Goal: Use online tool/utility: Utilize a website feature to perform a specific function

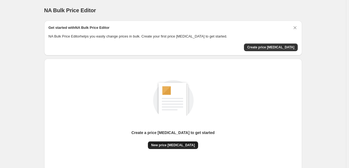
click at [183, 146] on span "New price [MEDICAL_DATA]" at bounding box center [173, 145] width 44 height 4
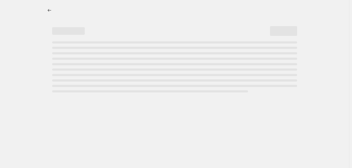
select select "percentage"
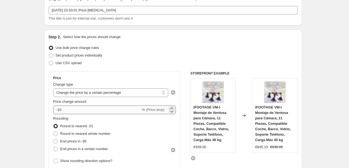
scroll to position [54, 0]
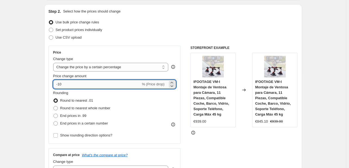
click at [92, 85] on input "-10" at bounding box center [97, 84] width 88 height 9
type input "-1"
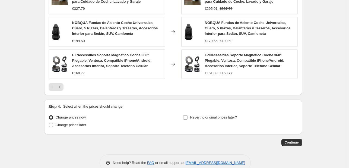
scroll to position [411, 0]
type input "-35"
click at [301, 138] on button "Continue" at bounding box center [292, 142] width 21 height 8
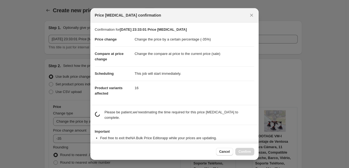
scroll to position [0, 0]
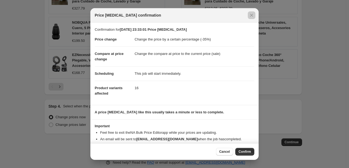
click at [322, 160] on div at bounding box center [174, 84] width 349 height 168
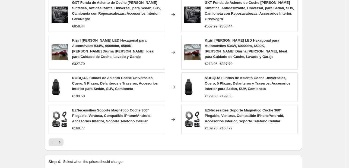
scroll to position [411, 0]
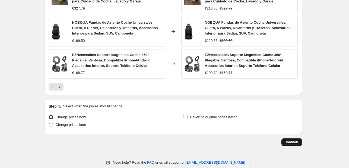
click at [290, 140] on span "Continue" at bounding box center [292, 142] width 14 height 4
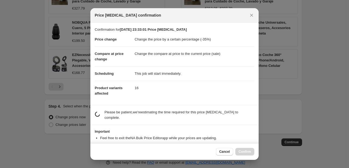
scroll to position [0, 0]
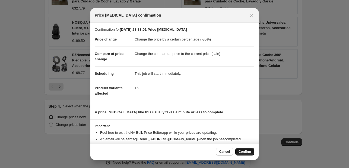
click at [244, 150] on span "Confirm" at bounding box center [245, 151] width 13 height 4
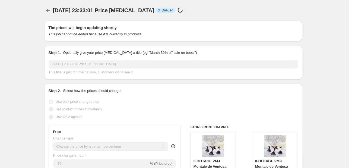
scroll to position [411, 0]
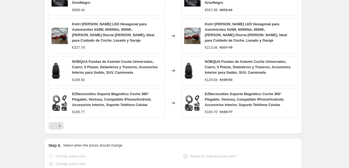
select select "percentage"
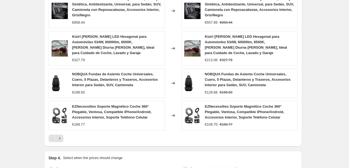
scroll to position [0, 0]
